Goal: Browse casually: Explore the website without a specific task or goal

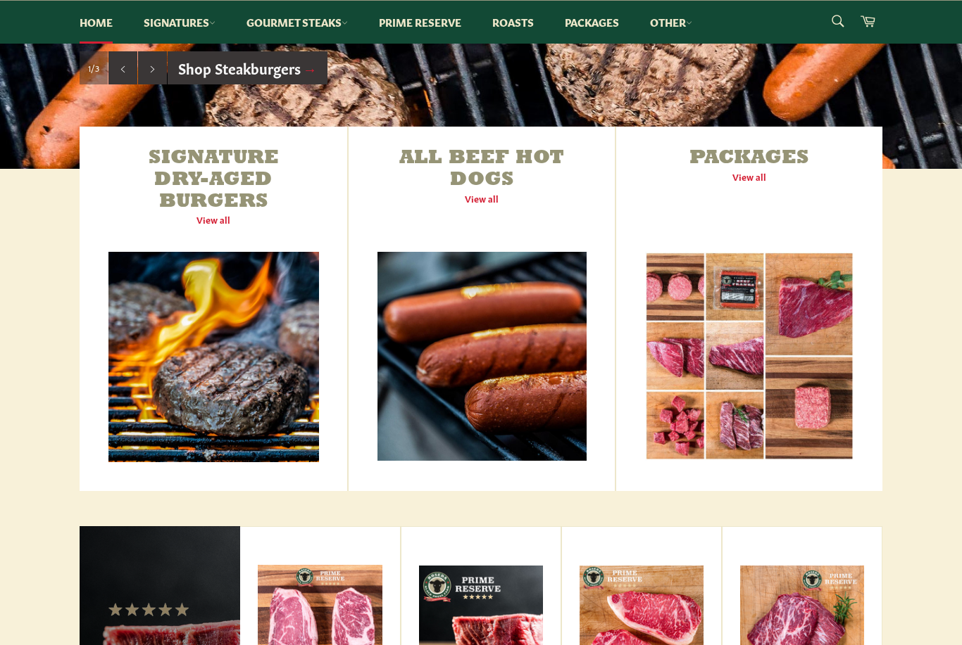
scroll to position [419, 0]
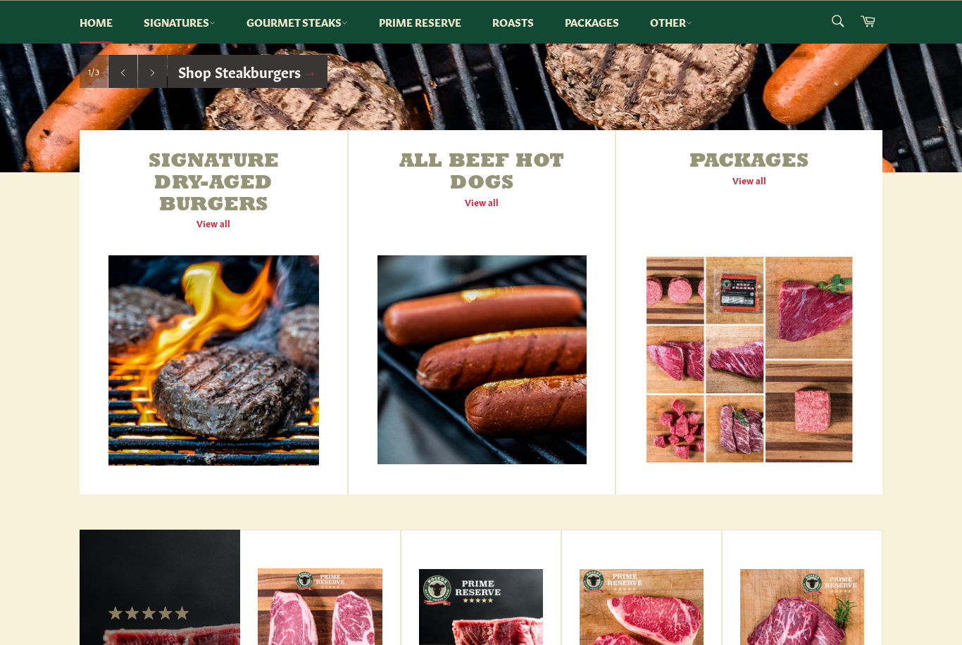
click at [750, 187] on link "Packages View all" at bounding box center [749, 312] width 266 height 365
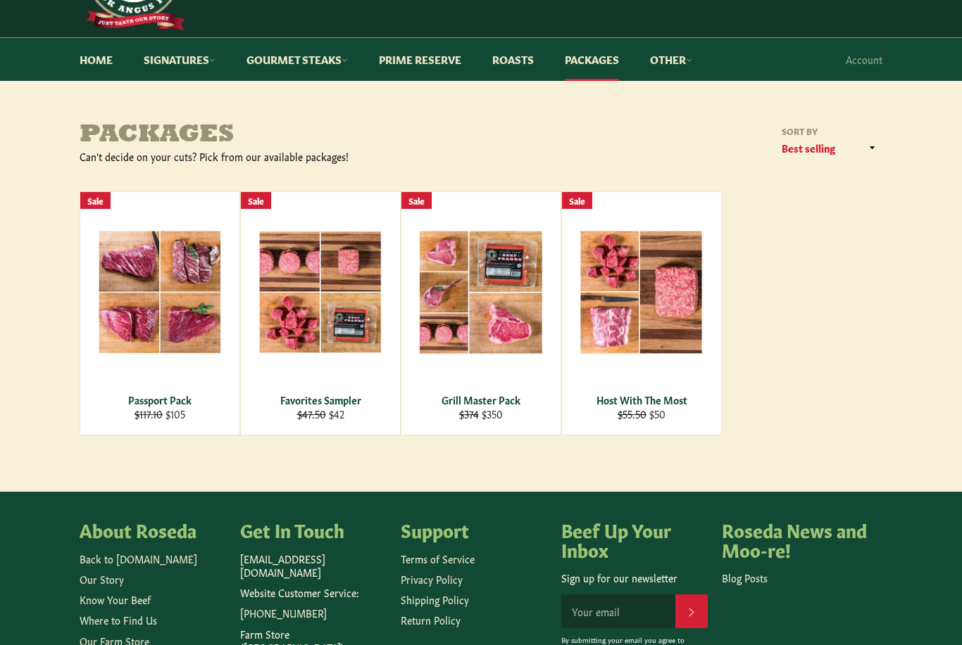
scroll to position [91, 0]
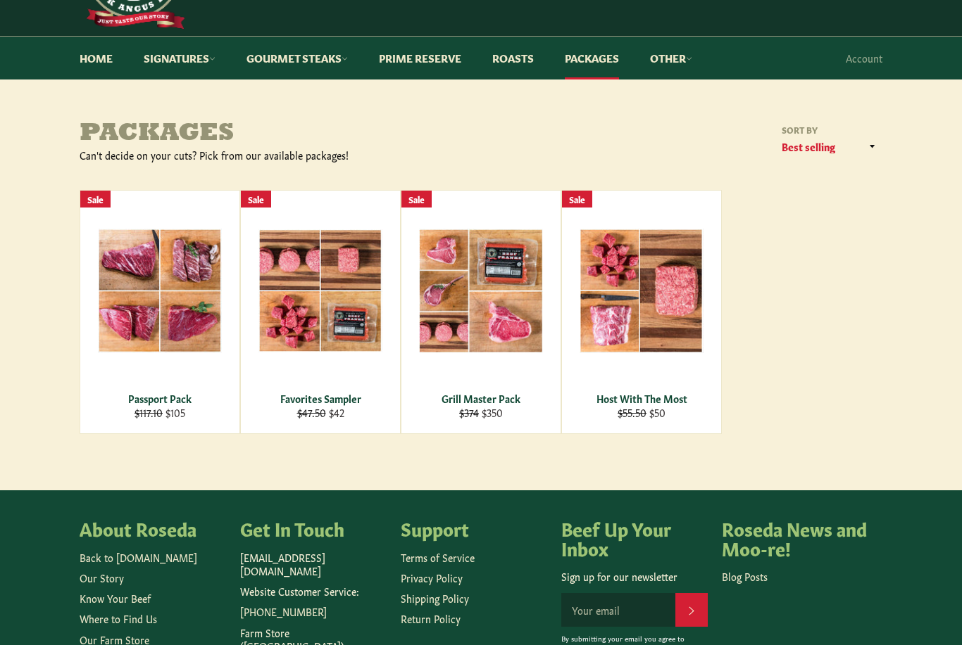
click at [362, 342] on div "View" at bounding box center [320, 312] width 159 height 243
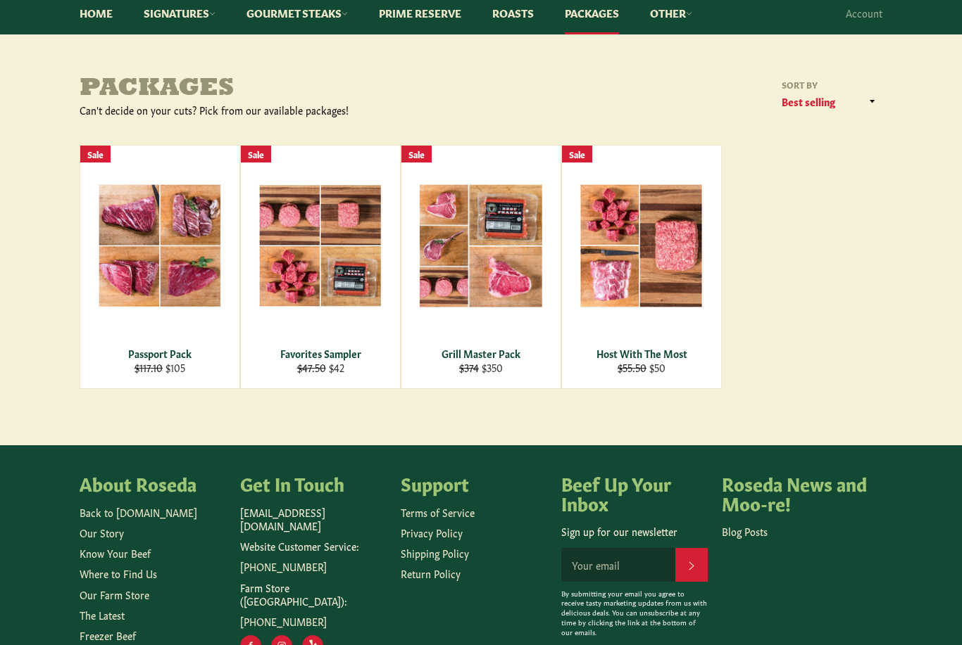
click at [664, 311] on div "View" at bounding box center [641, 267] width 159 height 243
click at [479, 303] on div "View" at bounding box center [480, 267] width 159 height 243
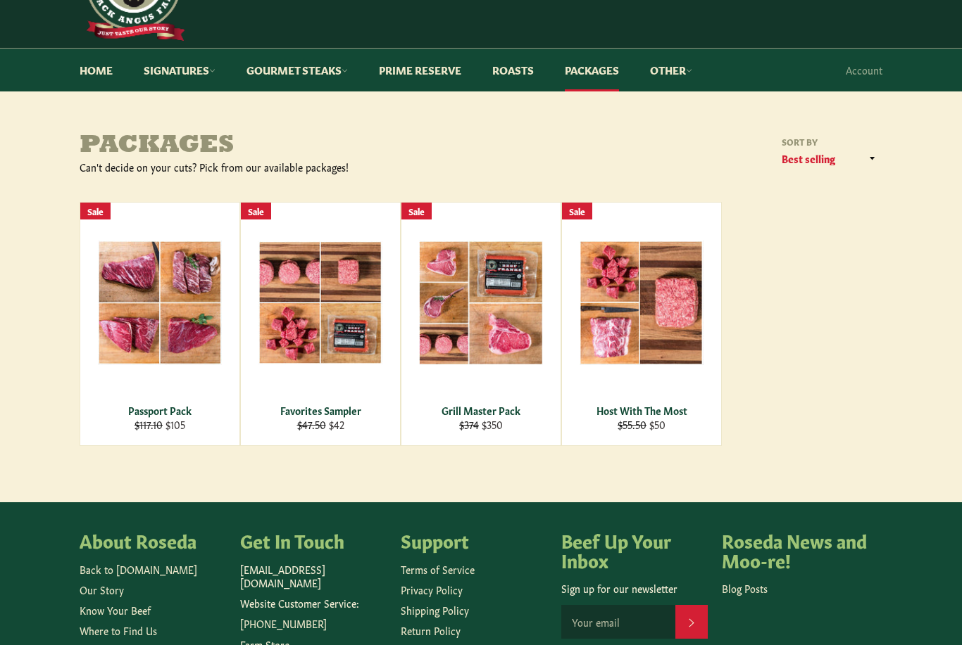
scroll to position [0, 0]
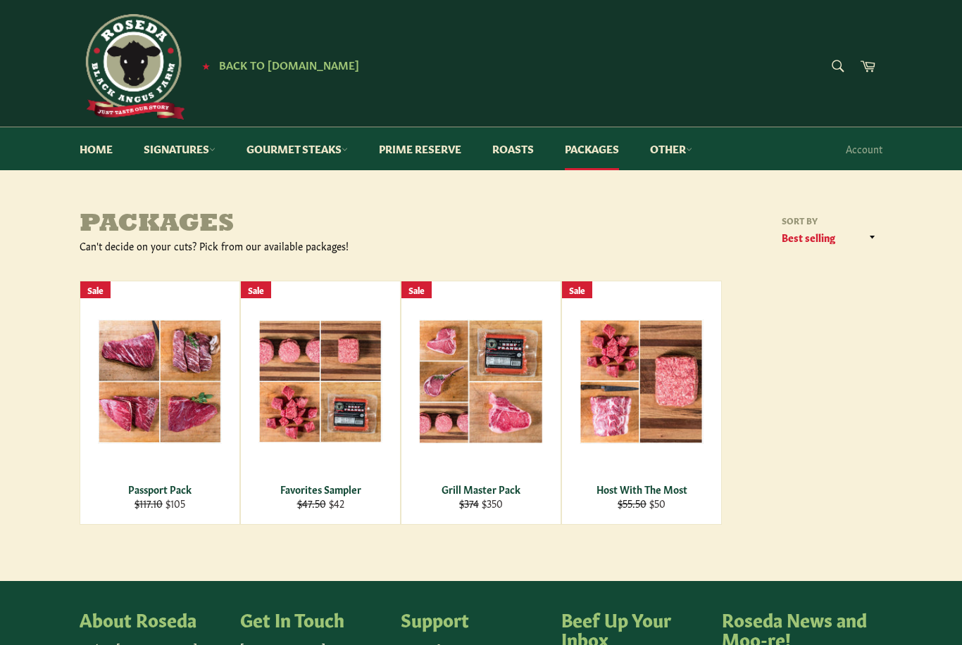
click at [201, 156] on link "Signatures" at bounding box center [180, 148] width 100 height 43
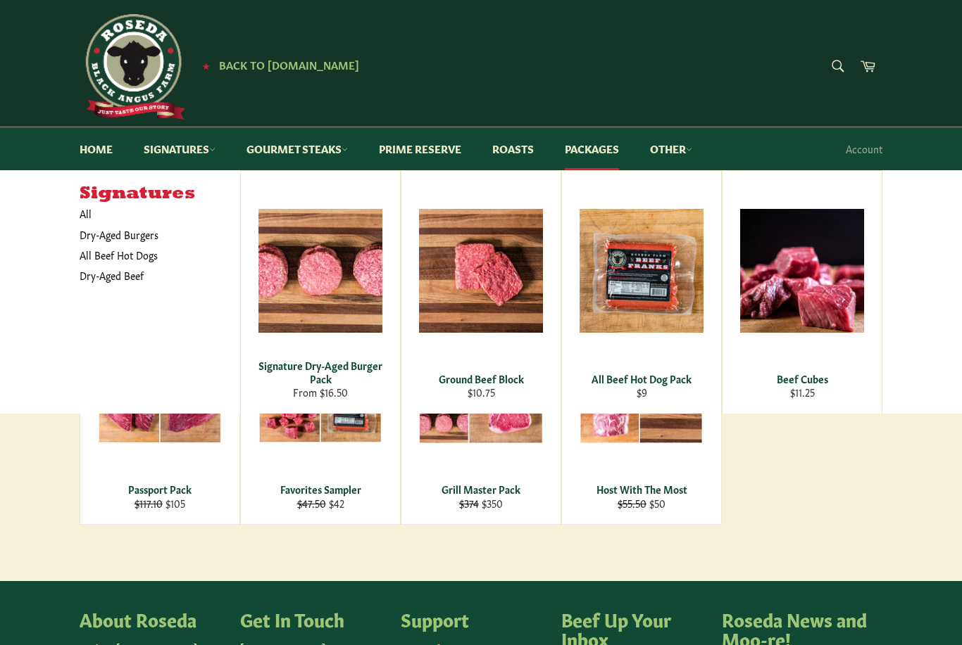
click at [347, 155] on link "Gourmet Steaks" at bounding box center [297, 148] width 130 height 43
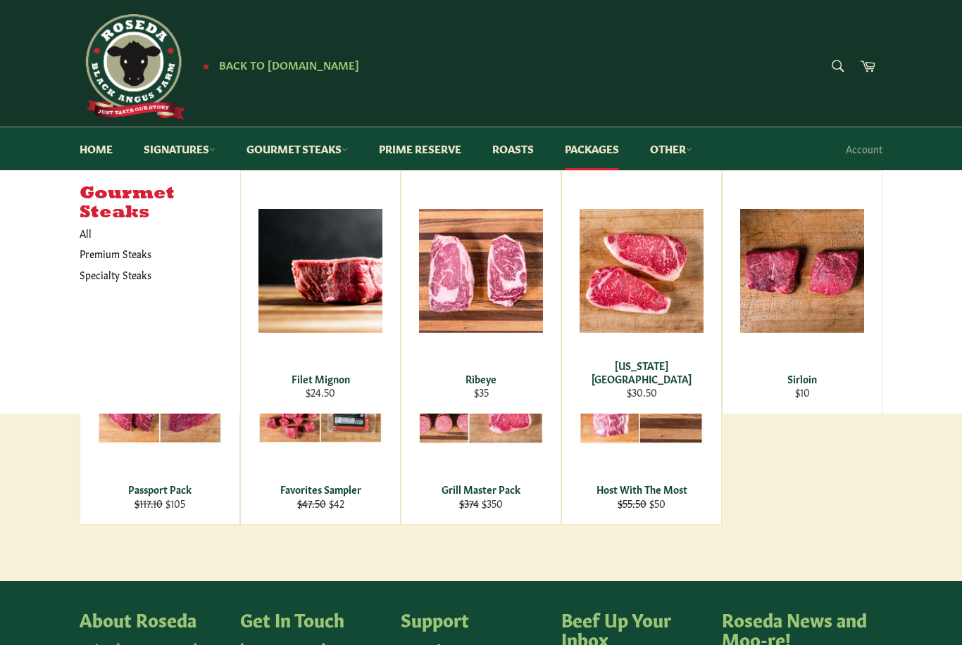
click at [455, 151] on link "Prime Reserve" at bounding box center [420, 148] width 111 height 43
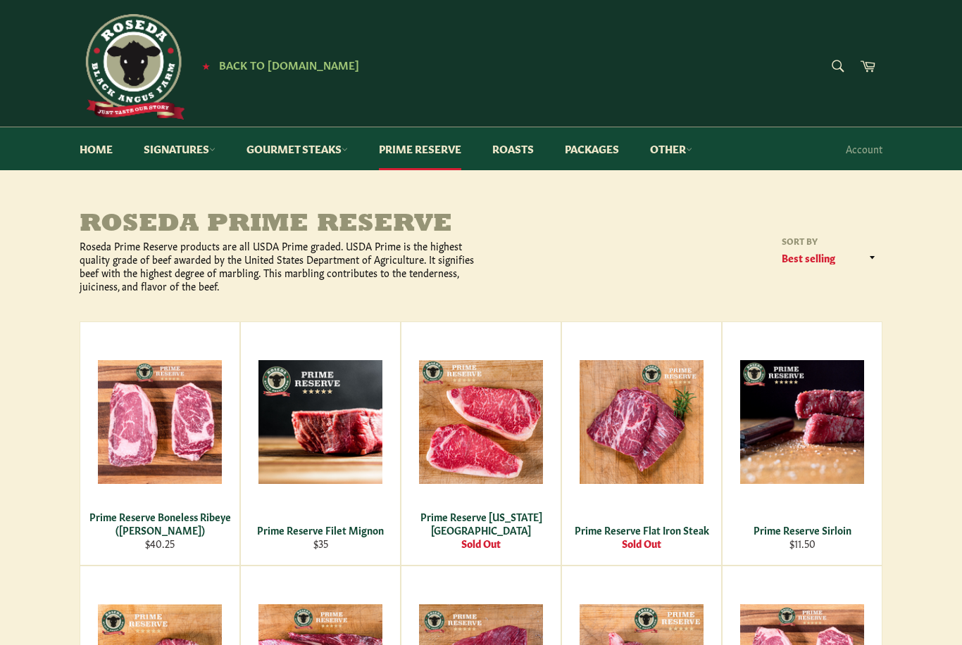
click at [515, 149] on link "Roasts" at bounding box center [513, 148] width 70 height 43
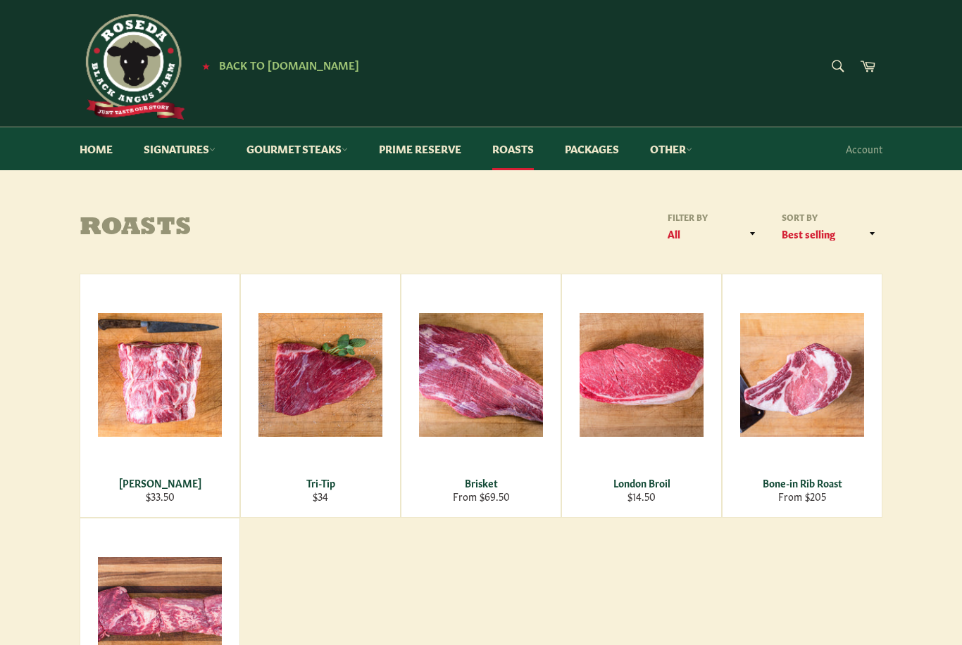
click at [603, 153] on link "Packages" at bounding box center [591, 148] width 82 height 43
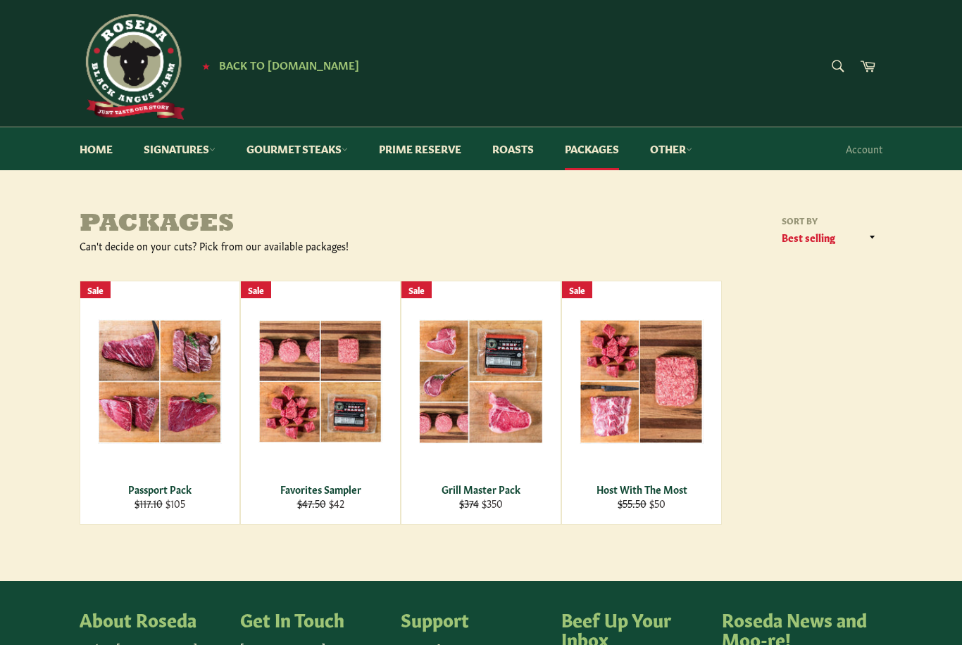
click at [680, 151] on link "Other" at bounding box center [671, 148] width 70 height 43
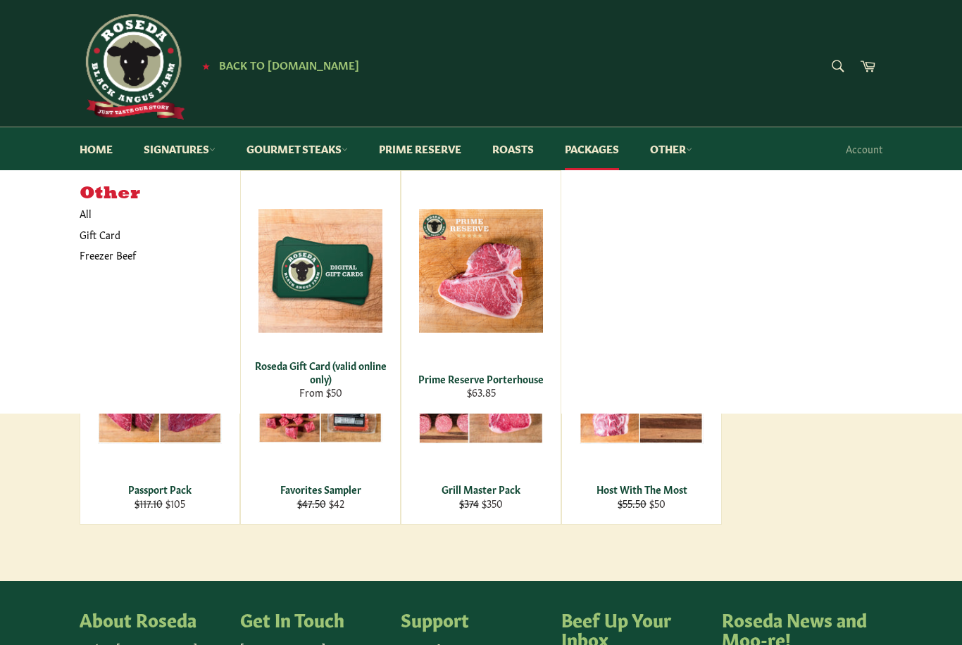
click at [930, 94] on header "Site navigation ★ Back to Roseda.com Search Search Cart ★ Back to Roseda.com Me…" at bounding box center [481, 84] width 962 height 169
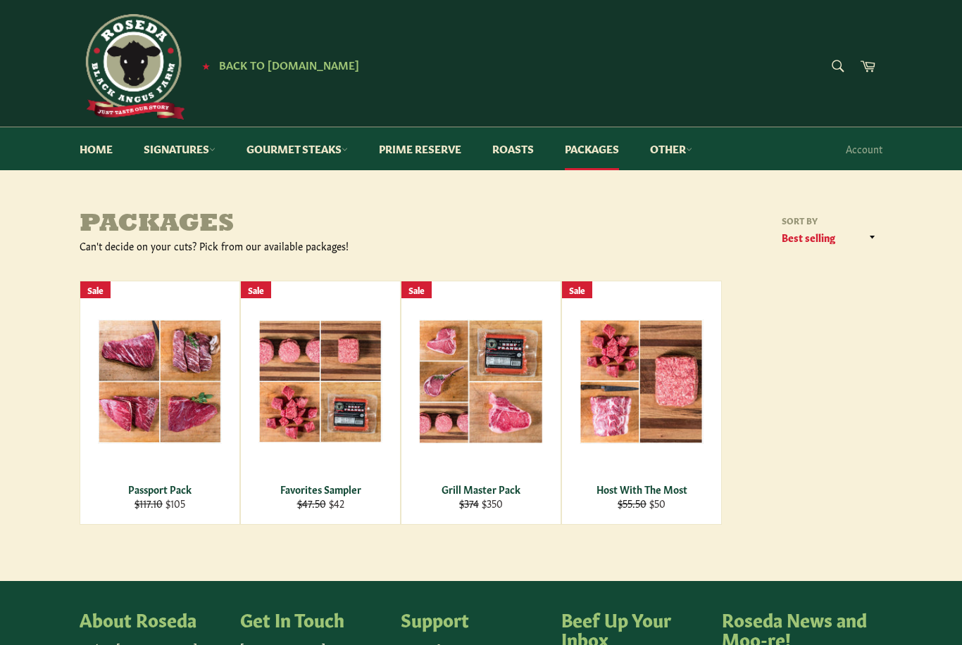
click at [110, 143] on link "Home" at bounding box center [95, 148] width 61 height 43
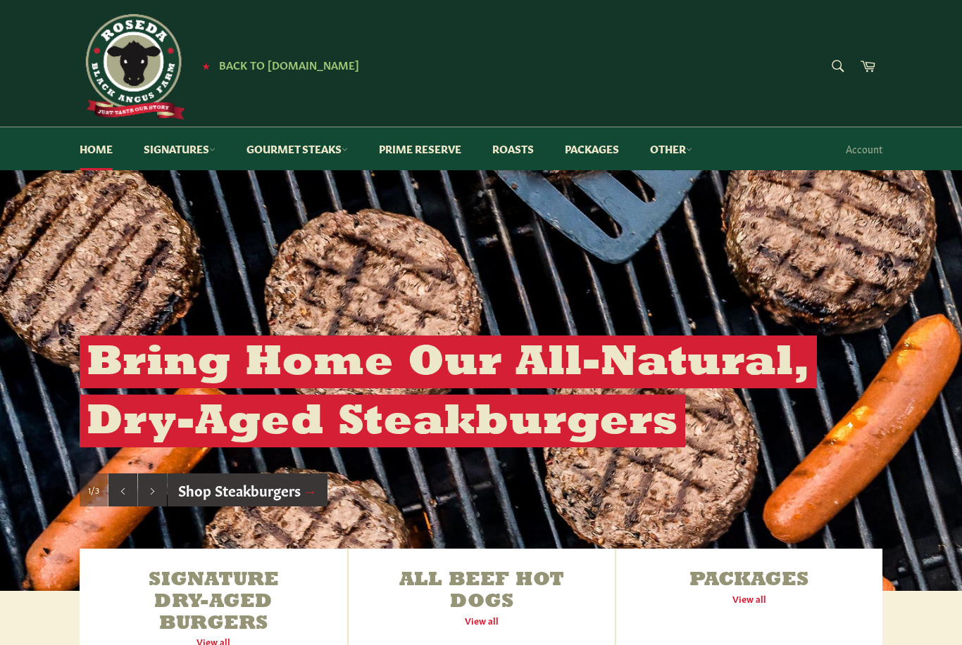
click at [294, 68] on span "Back to [DOMAIN_NAME]" at bounding box center [289, 64] width 140 height 15
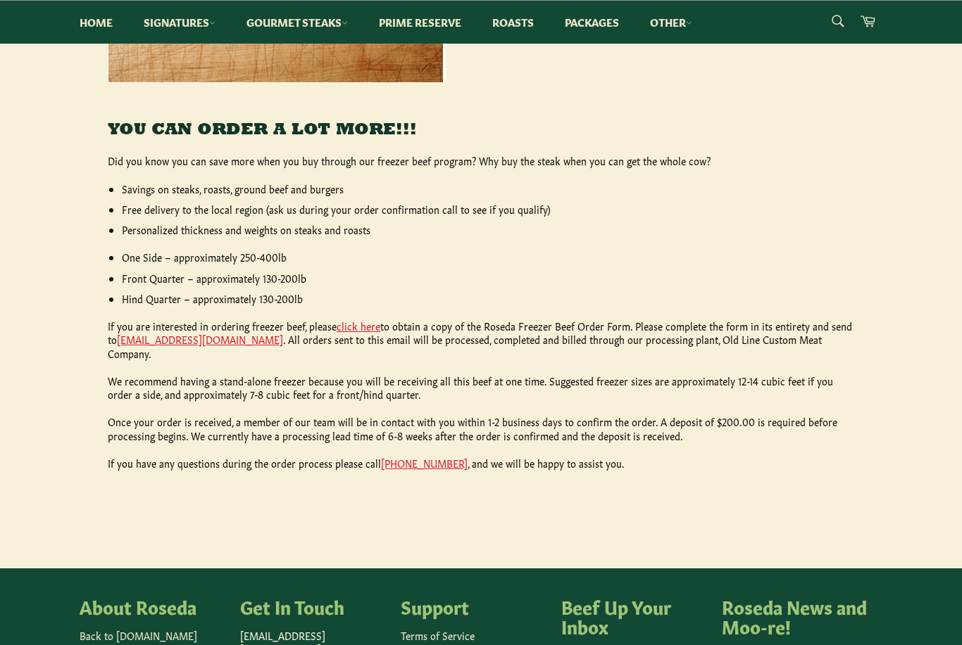
scroll to position [538, 0]
click at [363, 323] on link "click here" at bounding box center [358, 327] width 44 height 14
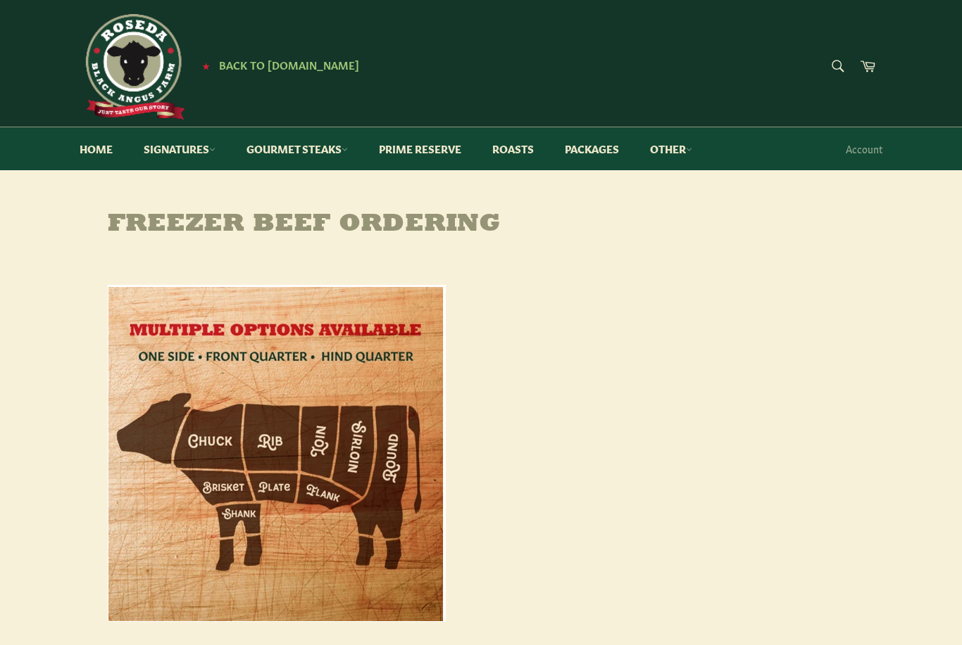
click at [91, 148] on link "Home" at bounding box center [95, 148] width 61 height 43
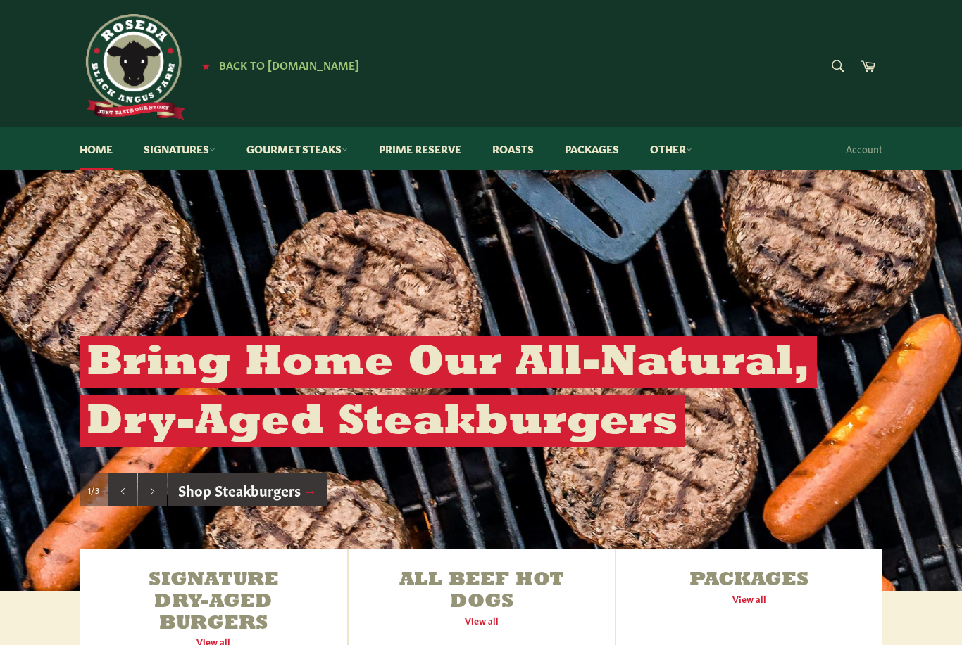
click at [99, 144] on link "Home" at bounding box center [95, 148] width 61 height 43
